Goal: Transaction & Acquisition: Purchase product/service

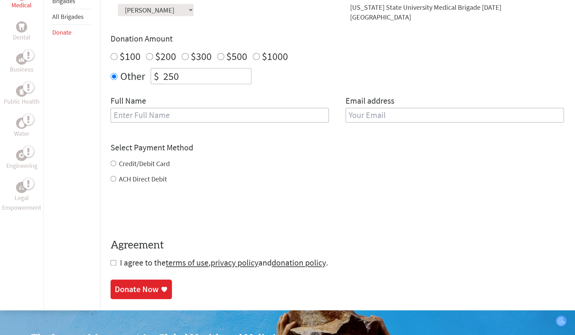
scroll to position [194, 0]
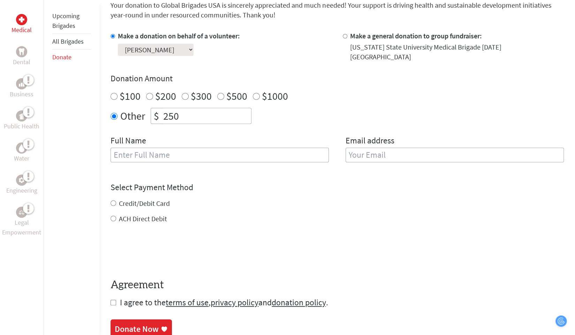
click at [208, 152] on input "text" at bounding box center [220, 155] width 218 height 15
type input "Benjamin Lawrence Martin"
type input "blmart27@colby.edu"
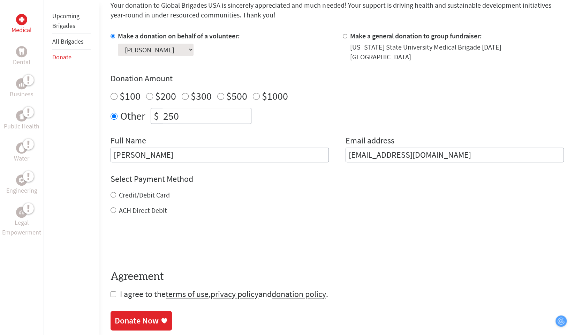
click at [142, 191] on label "Credit/Debit Card" at bounding box center [144, 195] width 51 height 9
click at [116, 192] on input "Credit/Debit Card" at bounding box center [114, 195] width 6 height 6
radio input "true"
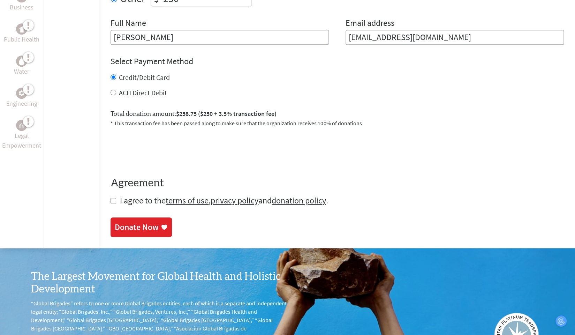
scroll to position [283, 0]
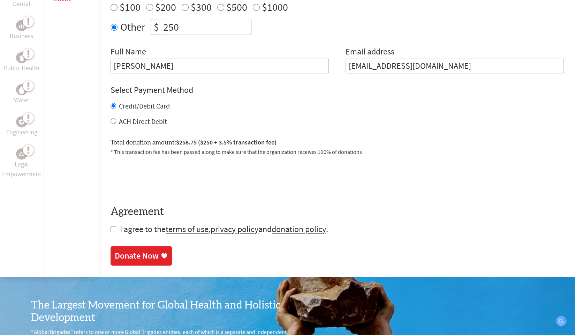
click at [112, 226] on input "checkbox" at bounding box center [114, 229] width 6 height 6
checkbox input "true"
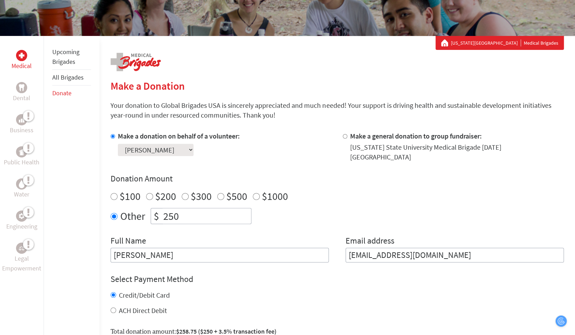
scroll to position [80, 0]
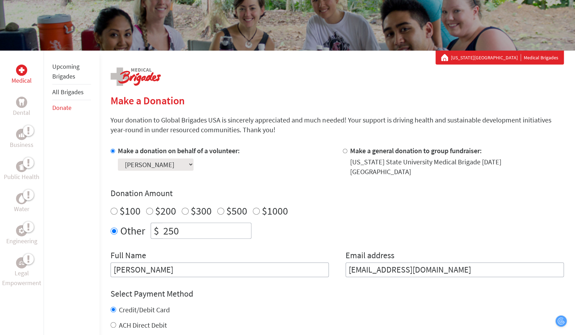
click at [66, 71] on li "Upcoming Brigades" at bounding box center [71, 71] width 39 height 25
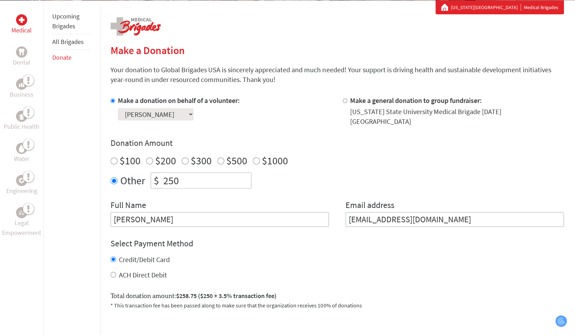
scroll to position [13, 0]
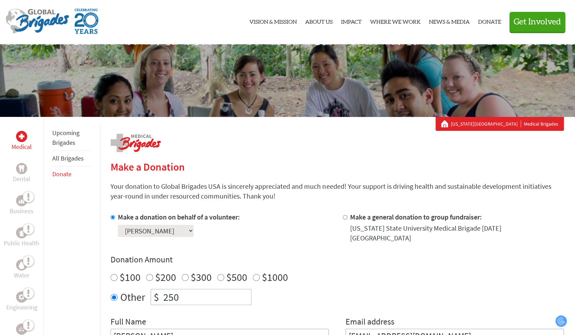
click at [70, 159] on link "All Brigades" at bounding box center [67, 158] width 31 height 8
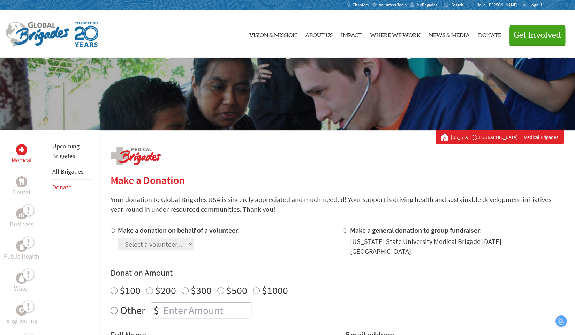
click at [438, 4] on span "MyBrigades" at bounding box center [427, 5] width 21 height 6
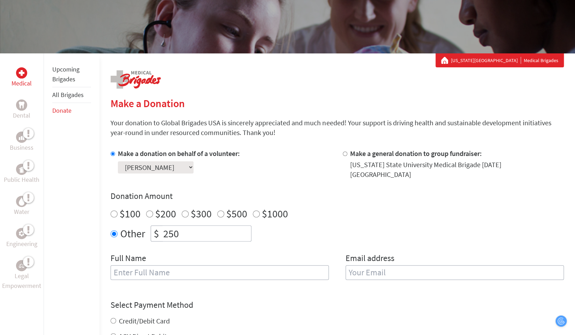
click at [170, 268] on input "text" at bounding box center [220, 272] width 218 height 15
type input "Benjamin Lawrence Martin"
type input "blmart27@colby.edu"
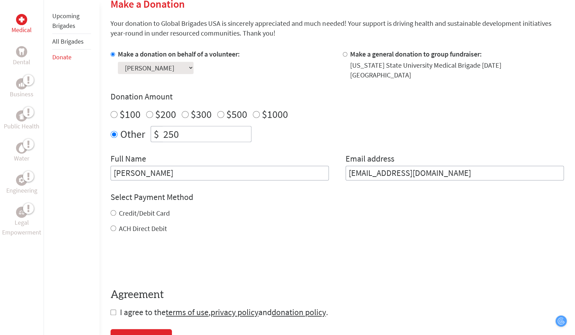
scroll to position [177, 0]
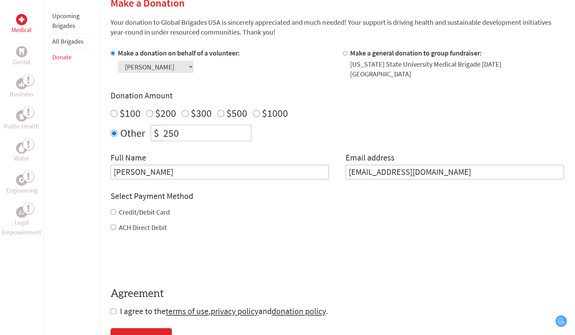
click at [134, 208] on label "Credit/Debit Card" at bounding box center [144, 212] width 51 height 9
click at [116, 209] on input "Credit/Debit Card" at bounding box center [114, 212] width 6 height 6
radio input "true"
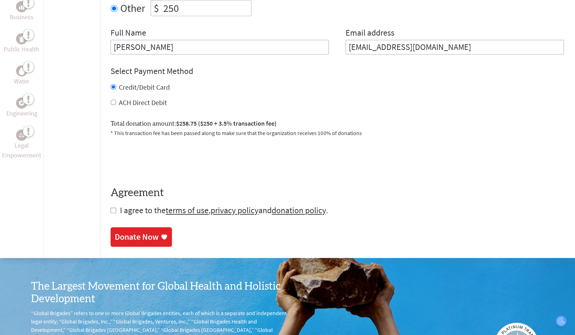
scroll to position [304, 0]
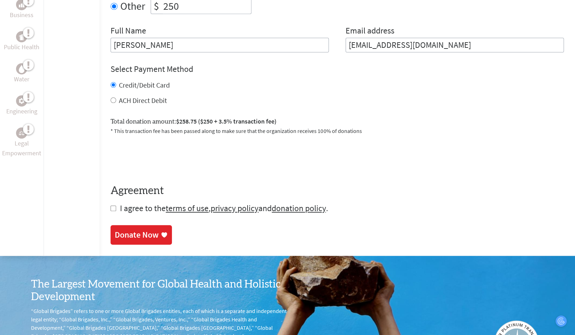
click at [111, 206] on input "checkbox" at bounding box center [114, 209] width 6 height 6
checkbox input "true"
click at [128, 230] on div "Donate Now" at bounding box center [137, 235] width 44 height 11
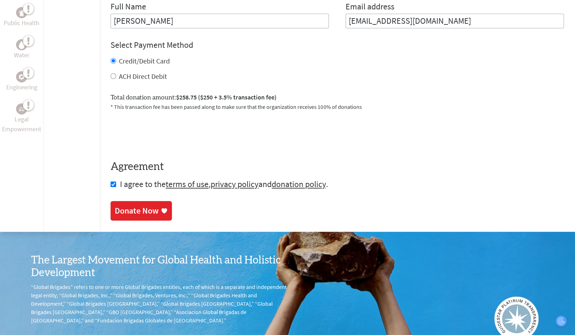
scroll to position [332, 0]
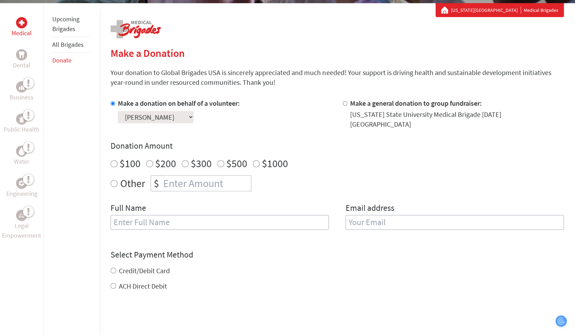
scroll to position [132, 0]
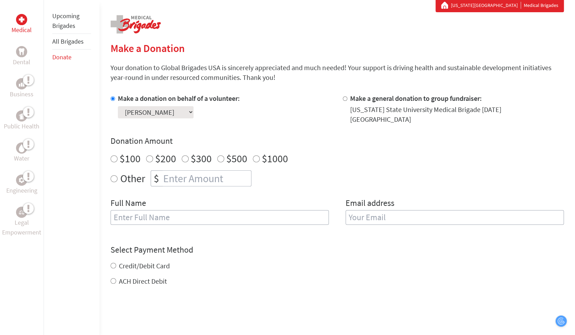
radio input "true"
click at [183, 171] on input "number" at bounding box center [206, 178] width 89 height 15
type input "250"
click at [177, 214] on input "text" at bounding box center [220, 217] width 218 height 15
type input "[PERSON_NAME]"
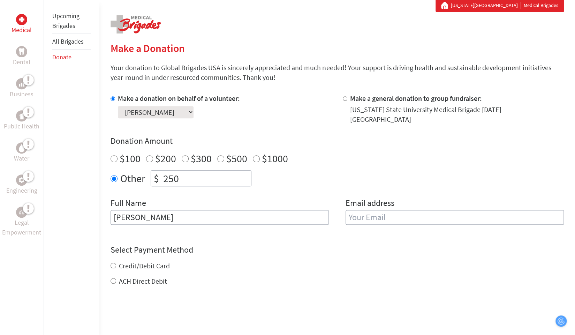
type input "[EMAIL_ADDRESS][DOMAIN_NAME]"
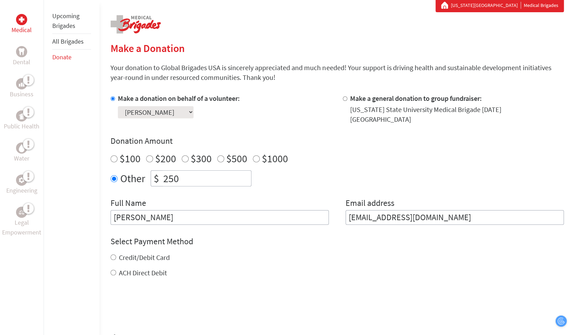
click at [186, 113] on select "Select a volunteer... [PERSON_NAME] [PERSON_NAME] [PERSON_NAME] [PERSON_NAME] […" at bounding box center [156, 112] width 76 height 12
click at [228, 114] on div "Select a volunteer... [PERSON_NAME] [PERSON_NAME] [PERSON_NAME] [PERSON_NAME] […" at bounding box center [179, 110] width 122 height 15
click at [164, 212] on input "[PERSON_NAME]" at bounding box center [220, 217] width 218 height 15
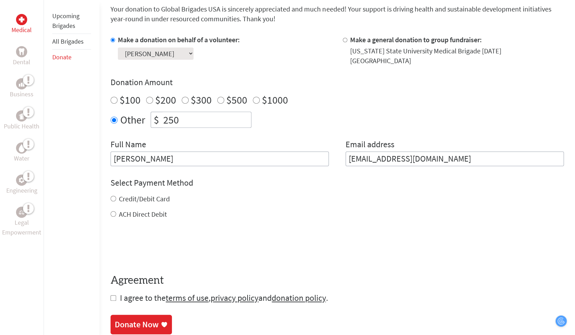
scroll to position [191, 0]
click at [140, 194] on label "Credit/Debit Card" at bounding box center [144, 198] width 51 height 9
click at [116, 195] on input "Credit/Debit Card" at bounding box center [114, 198] width 6 height 6
radio input "true"
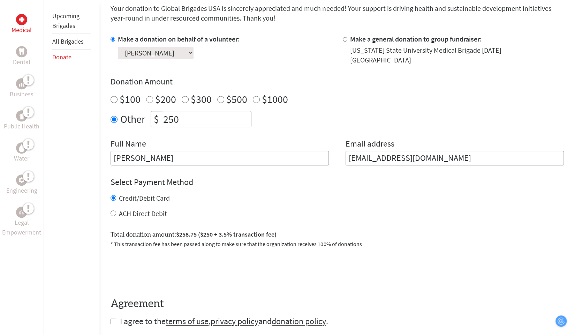
click at [185, 153] on input "[PERSON_NAME]" at bounding box center [220, 158] width 218 height 15
click at [244, 209] on div "ACH Direct Debit" at bounding box center [338, 214] width 454 height 10
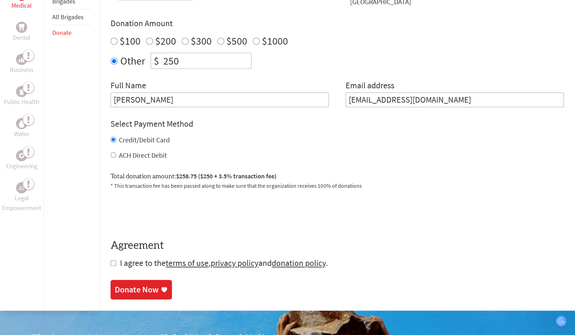
scroll to position [251, 0]
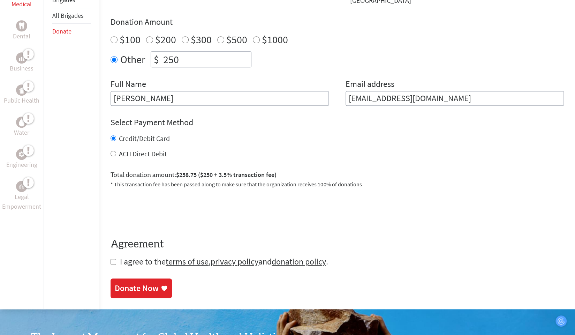
click at [111, 252] on form "Make a donation on behalf of a volunteer: Select a volunteer... [PERSON_NAME] […" at bounding box center [338, 121] width 454 height 293
click at [112, 259] on input "checkbox" at bounding box center [114, 262] width 6 height 6
checkbox input "true"
click at [140, 283] on div "Donate Now" at bounding box center [137, 288] width 44 height 11
